Goal: Task Accomplishment & Management: Manage account settings

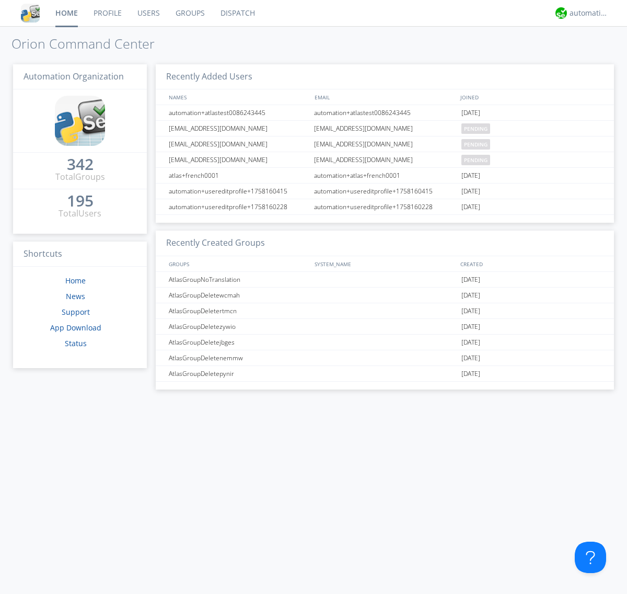
click at [148, 13] on link "Users" at bounding box center [149, 13] width 38 height 26
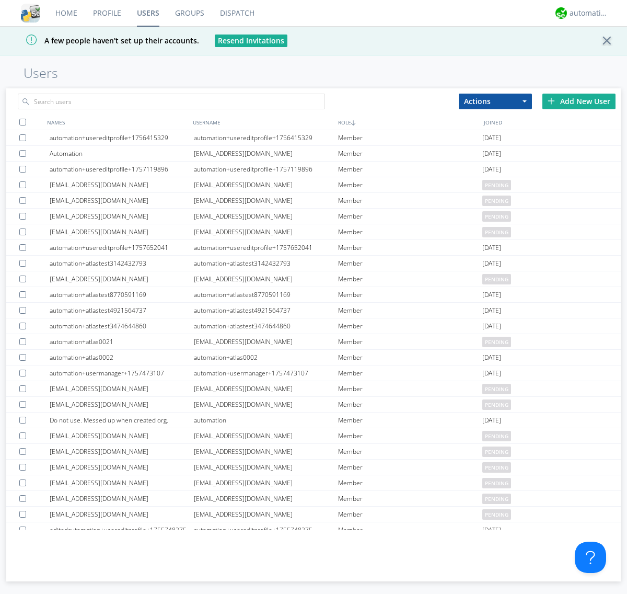
click at [579, 101] on div "Add New User" at bounding box center [579, 102] width 73 height 16
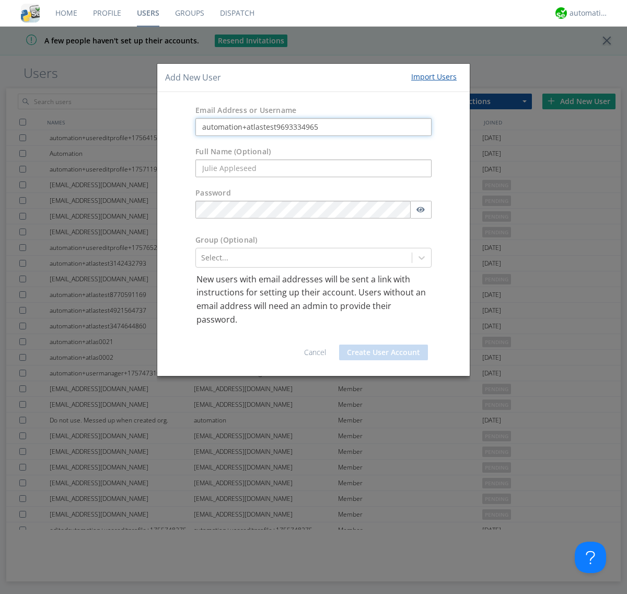
type input "automation+atlastest9693334965"
click at [304, 257] on div at bounding box center [303, 257] width 205 height 13
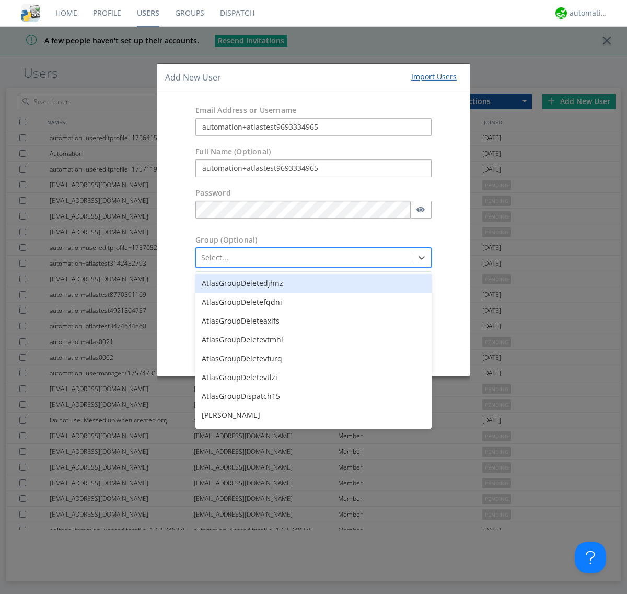
click at [384, 352] on button "Create User Account" at bounding box center [383, 353] width 89 height 16
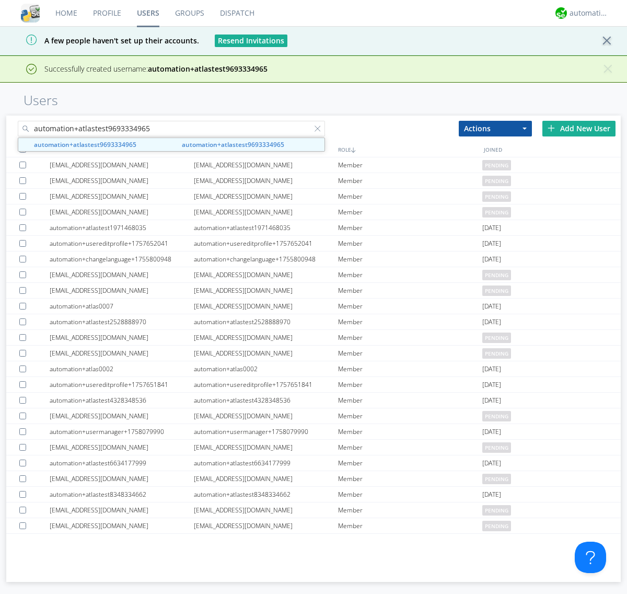
type input "automation+atlastest9693334965"
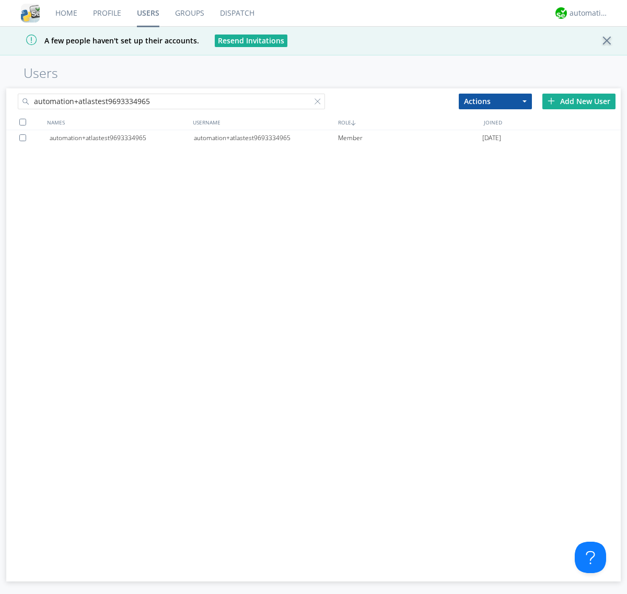
click at [266, 138] on div "automation+atlastest9693334965" at bounding box center [266, 138] width 144 height 16
